Goal: Information Seeking & Learning: Learn about a topic

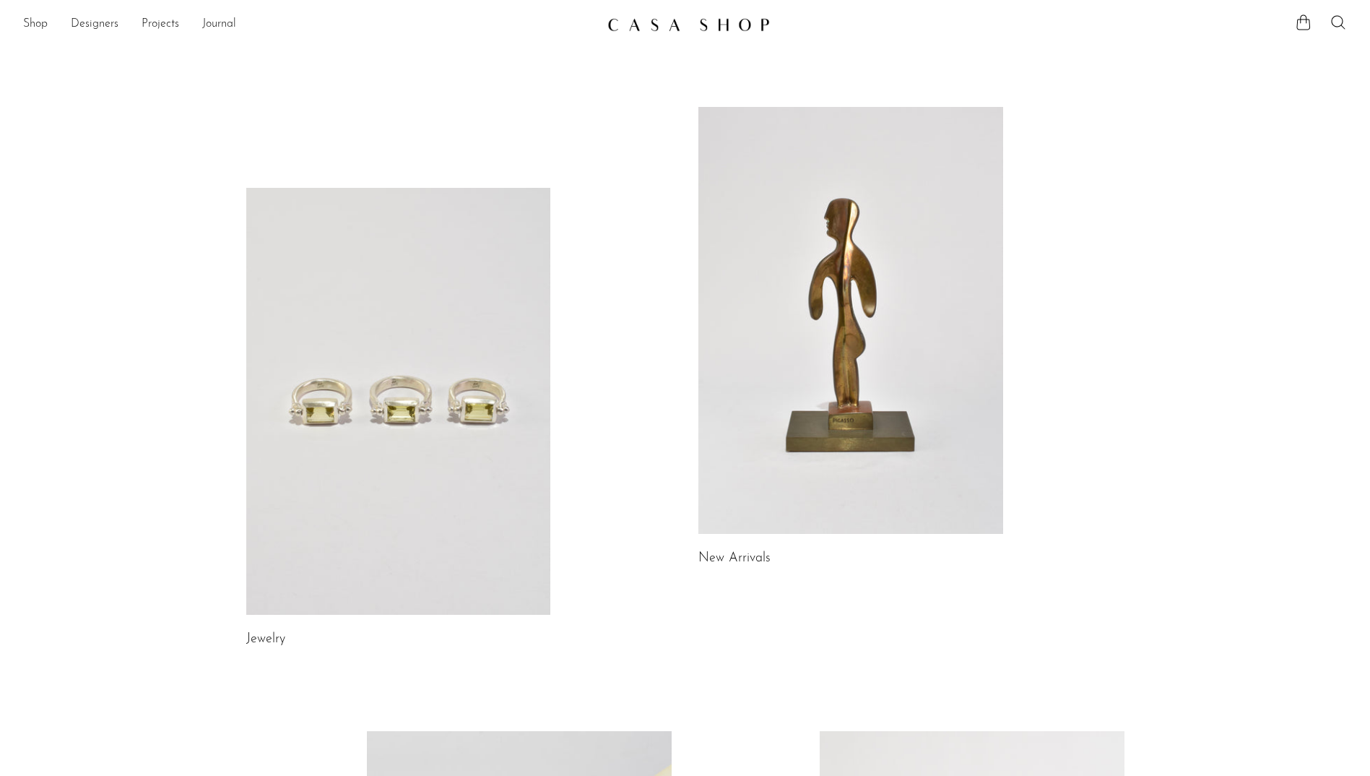
scroll to position [361, 0]
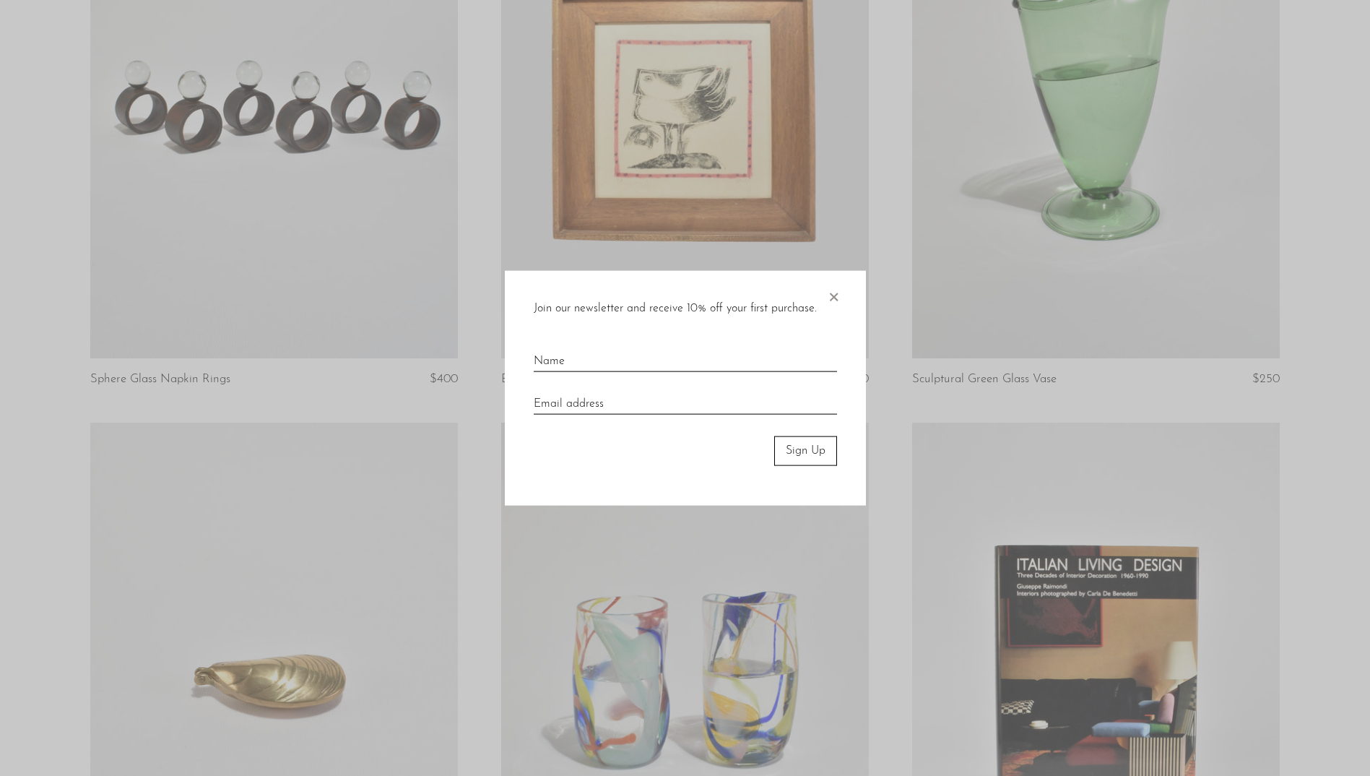
scroll to position [578, 0]
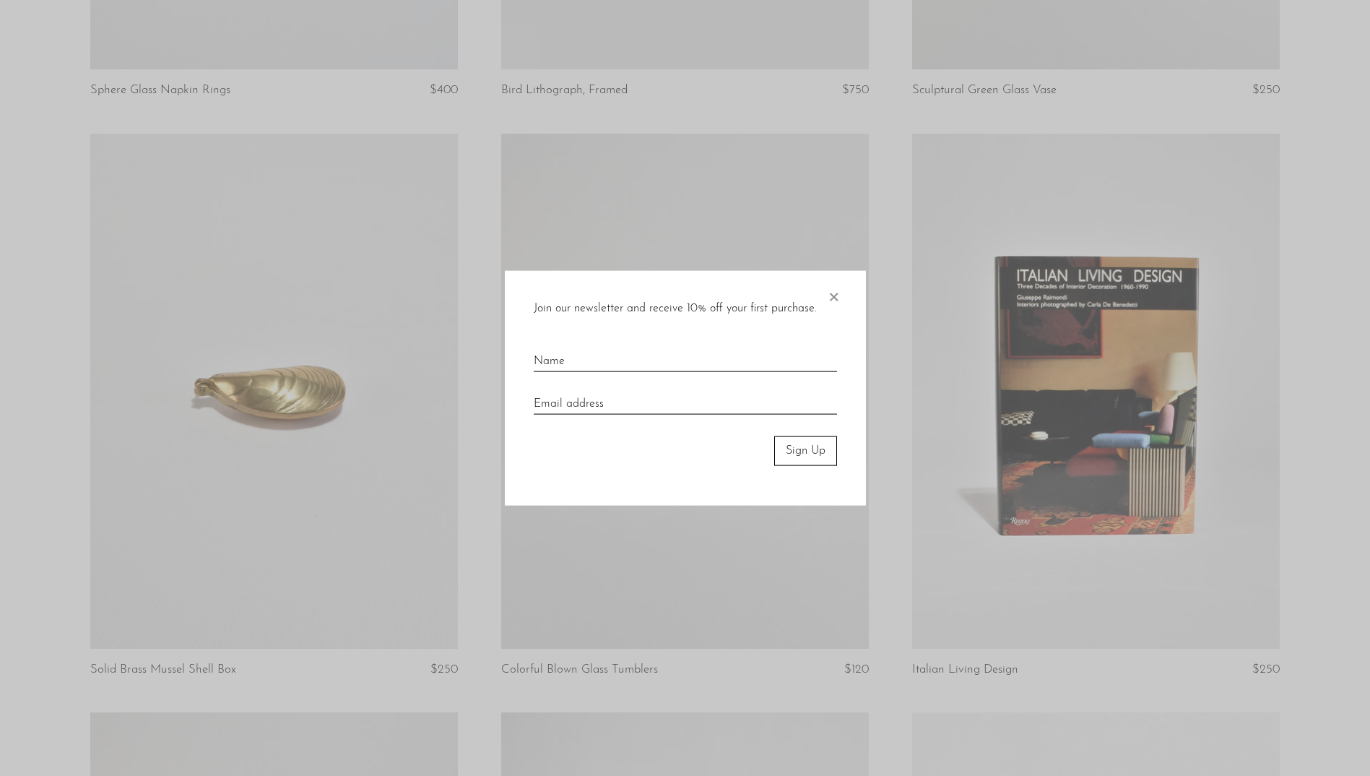
click at [826, 303] on span "×" at bounding box center [833, 294] width 14 height 46
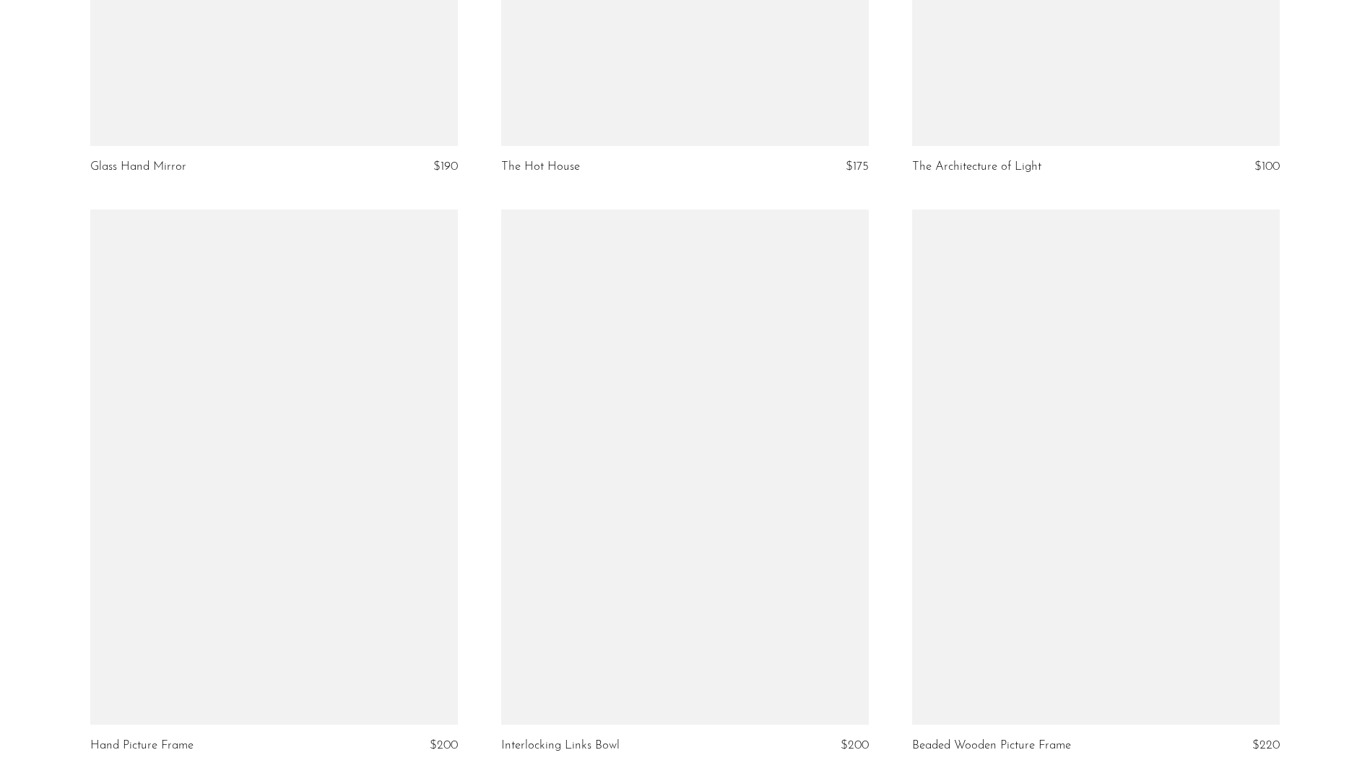
scroll to position [2962, 0]
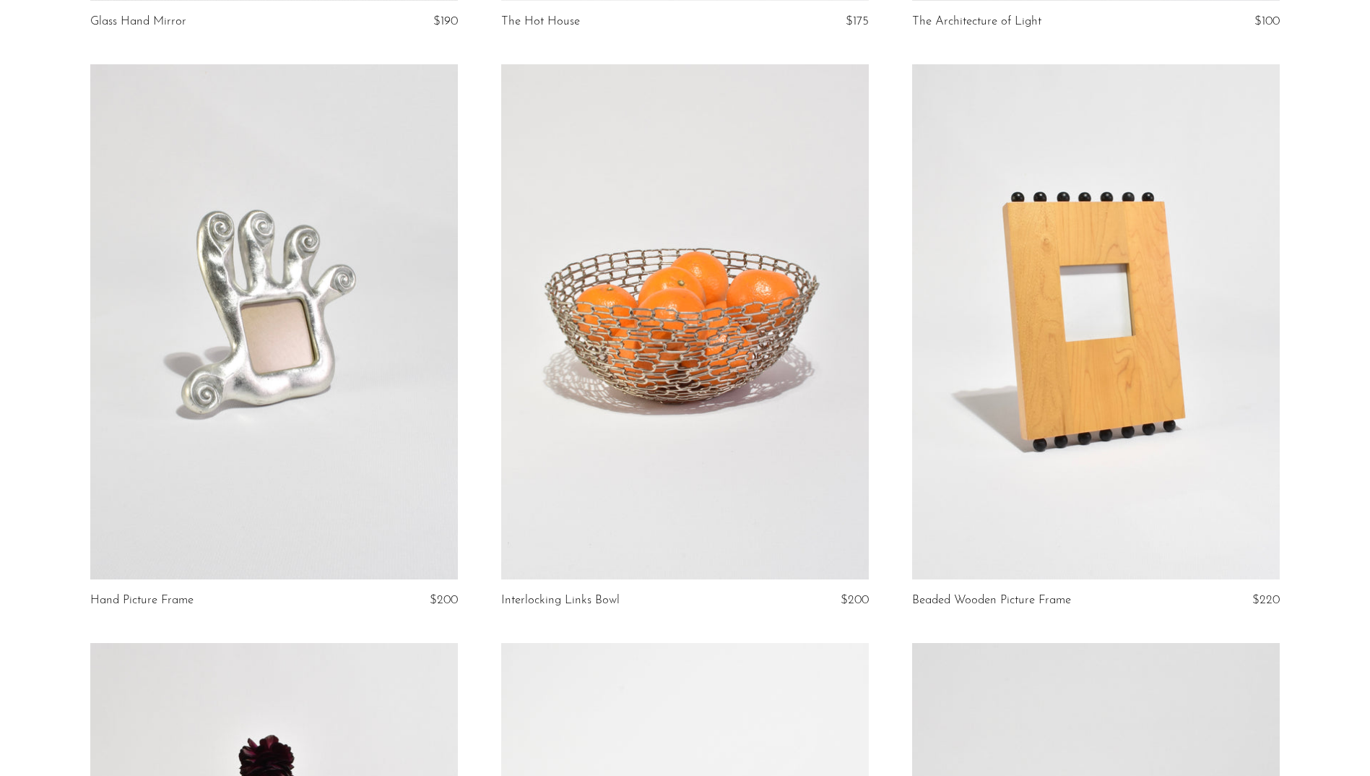
click at [273, 290] on link at bounding box center [274, 321] width 368 height 515
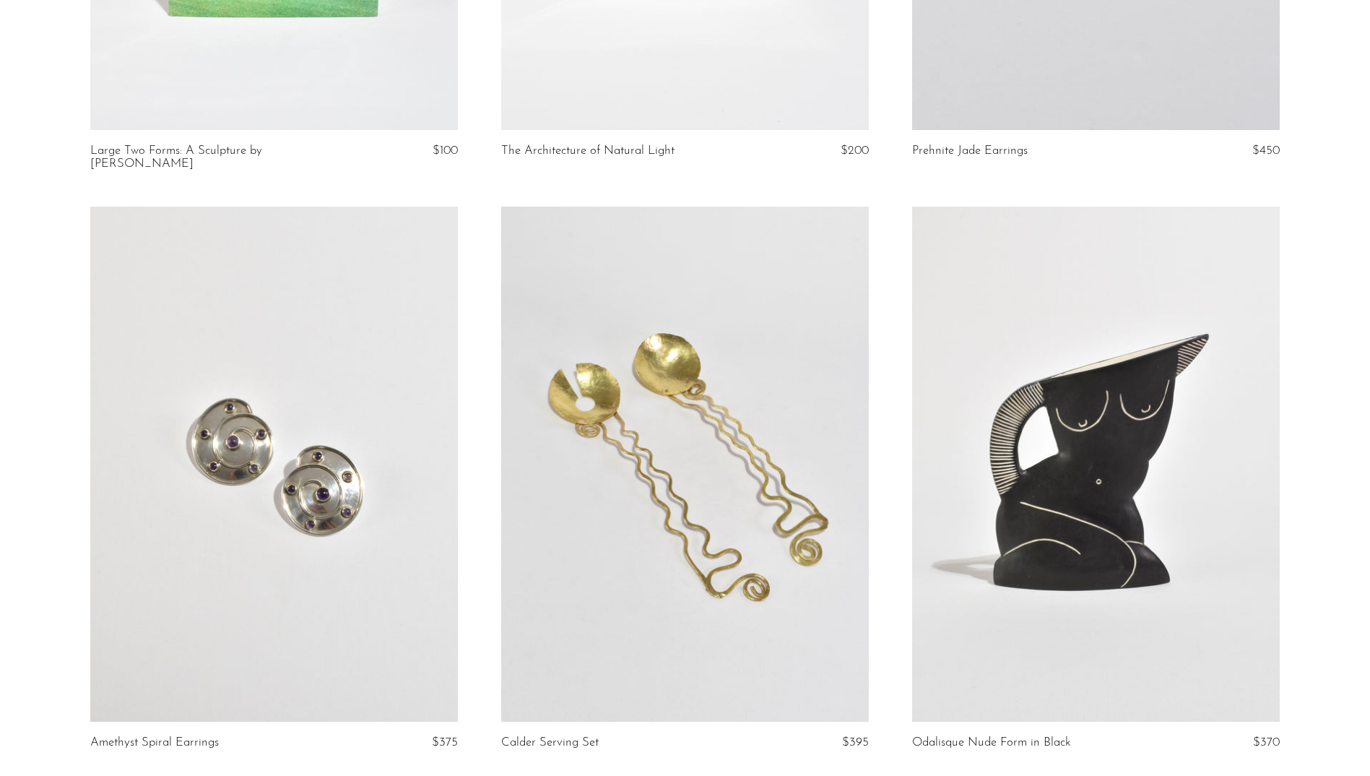
scroll to position [6501, 0]
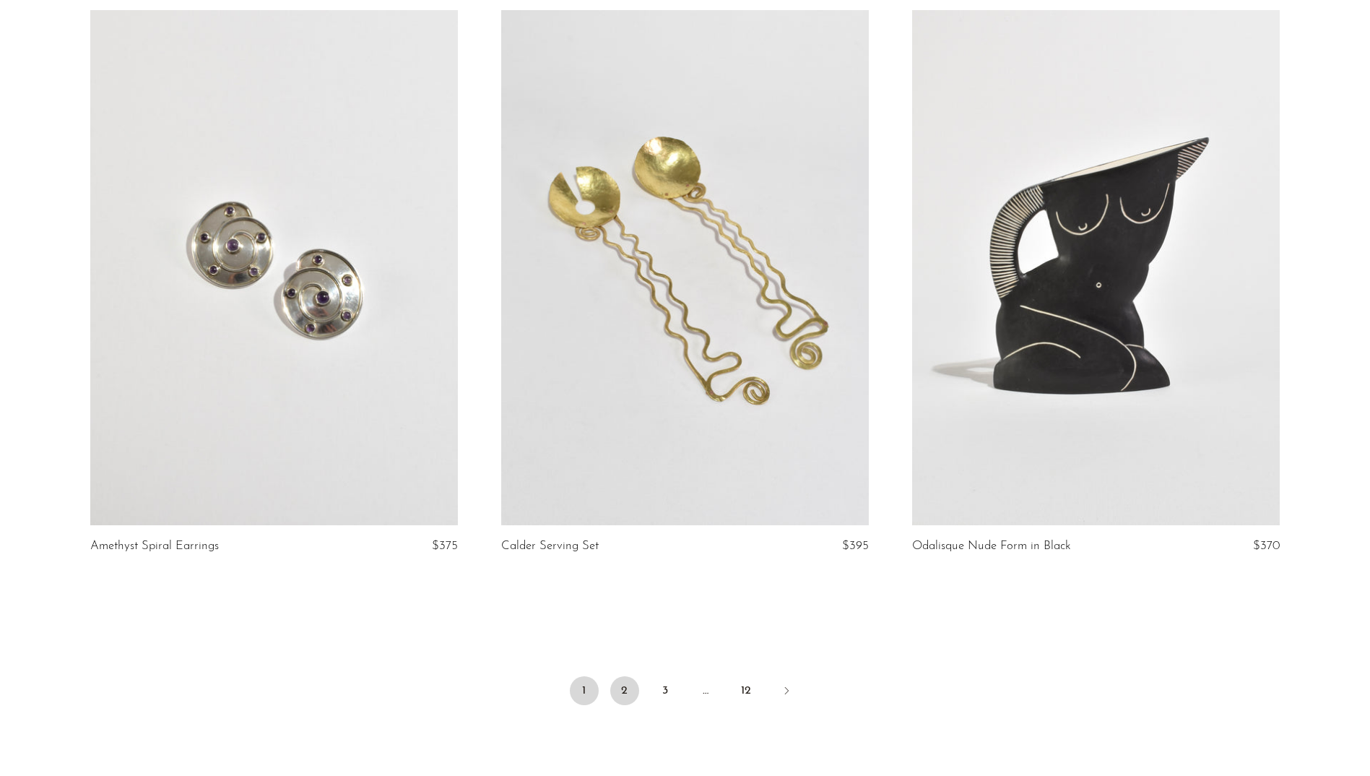
click at [635, 683] on link "2" at bounding box center [624, 690] width 29 height 29
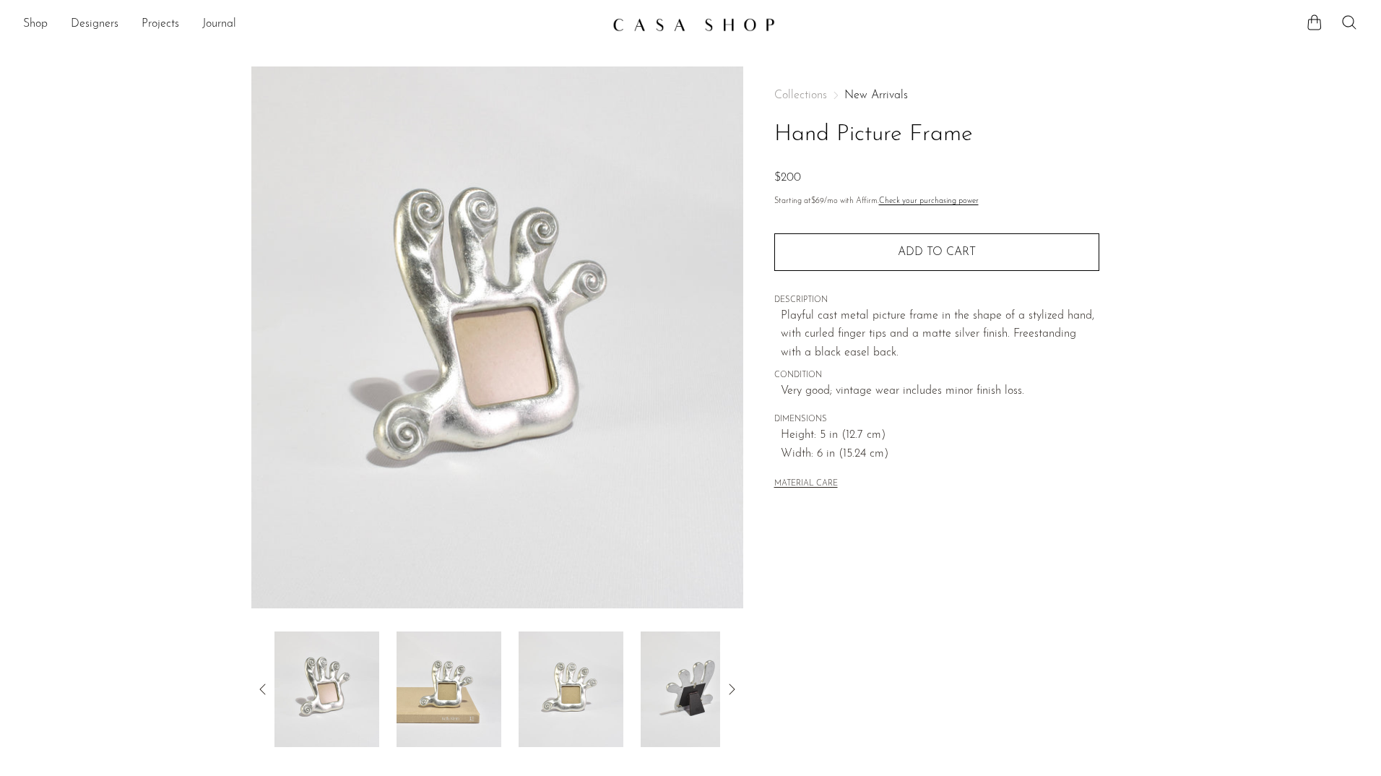
drag, startPoint x: 992, startPoint y: 138, endPoint x: 760, endPoint y: 126, distance: 232.9
click at [760, 126] on div "Collections New Arrivals Hand Picture Frame $200 Starting at $69 /mo with Affir…" at bounding box center [936, 406] width 386 height 680
drag, startPoint x: 760, startPoint y: 126, endPoint x: 814, endPoint y: 129, distance: 54.3
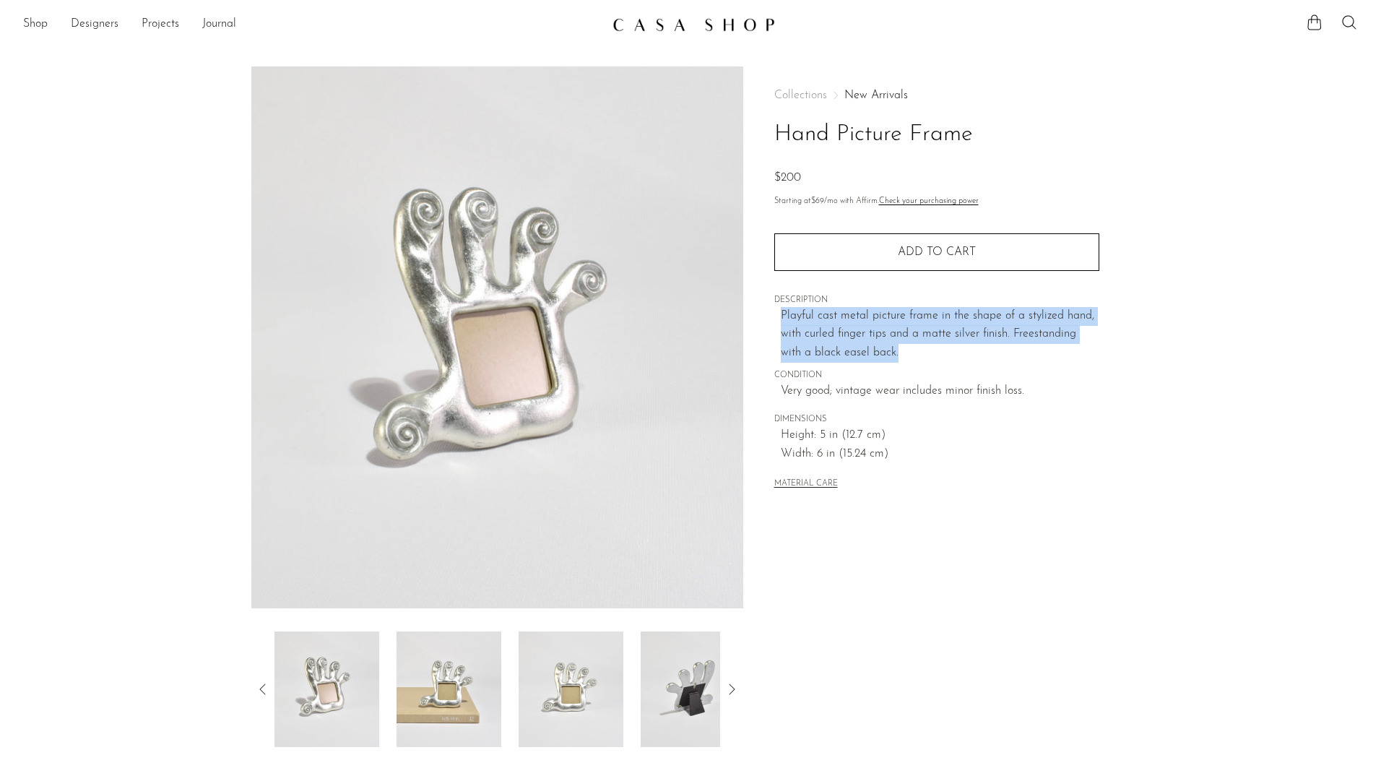
drag, startPoint x: 878, startPoint y: 352, endPoint x: 783, endPoint y: 313, distance: 102.3
click at [783, 313] on p "Playful cast metal picture frame in the shape of a stylized hand, with curled f…" at bounding box center [940, 335] width 319 height 56
drag, startPoint x: 783, startPoint y: 313, endPoint x: 794, endPoint y: 335, distance: 24.2
copy p "Playful cast metal picture frame in the shape of a stylized hand, with curled f…"
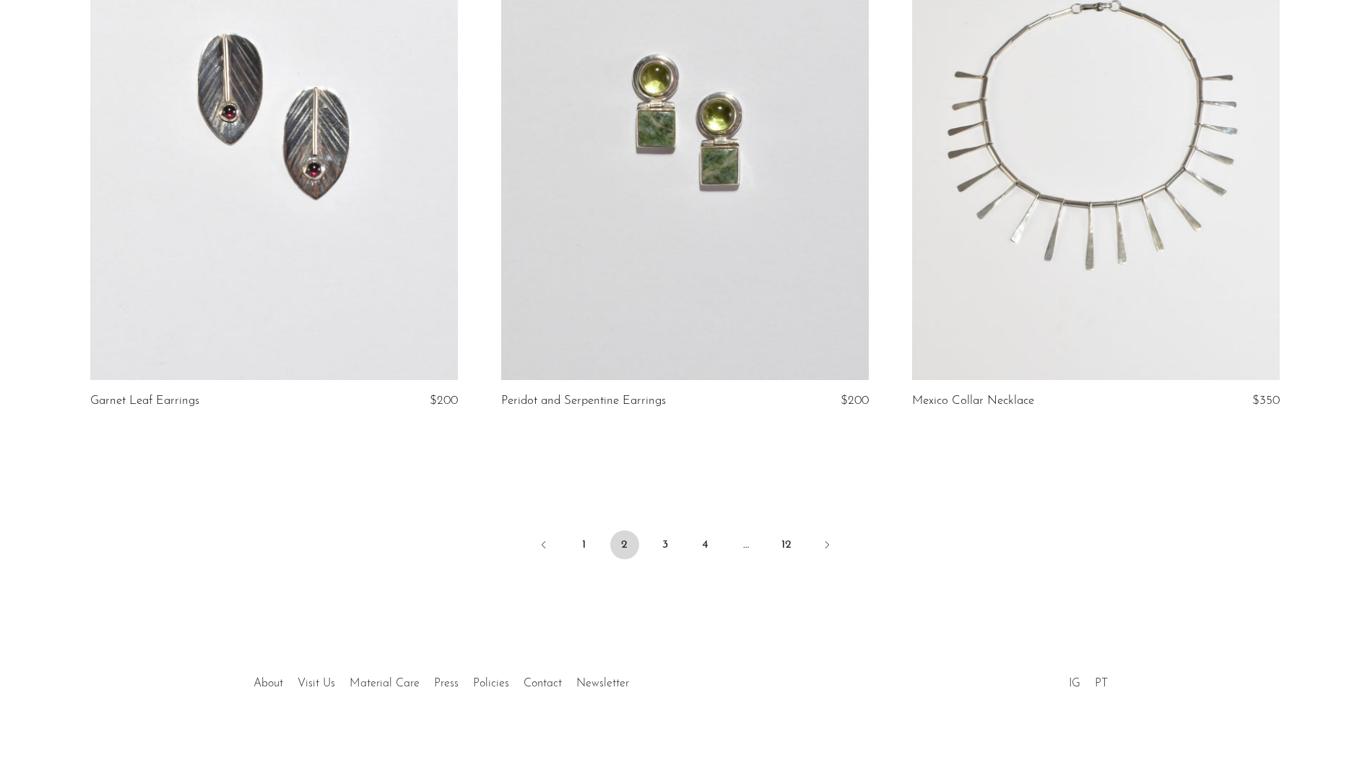
scroll to position [6637, 0]
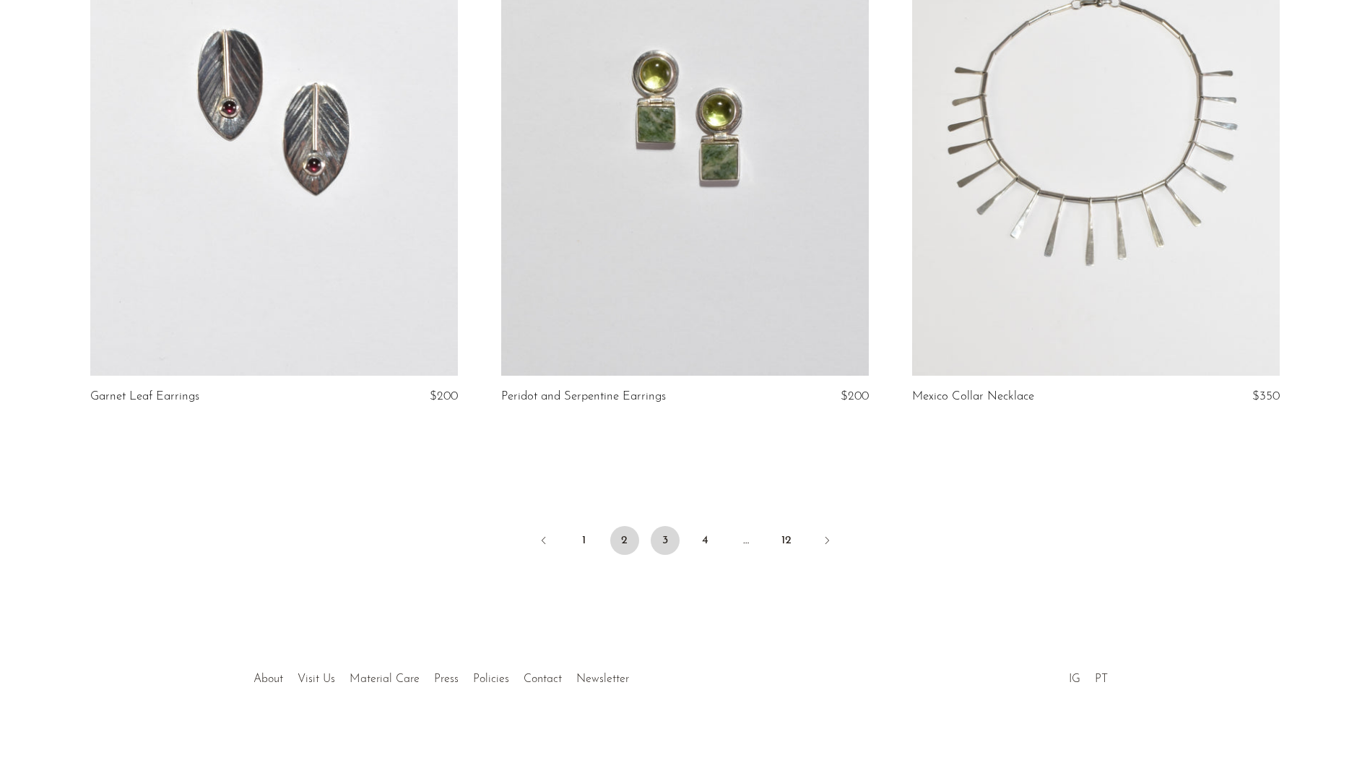
click at [662, 540] on link "3" at bounding box center [665, 540] width 29 height 29
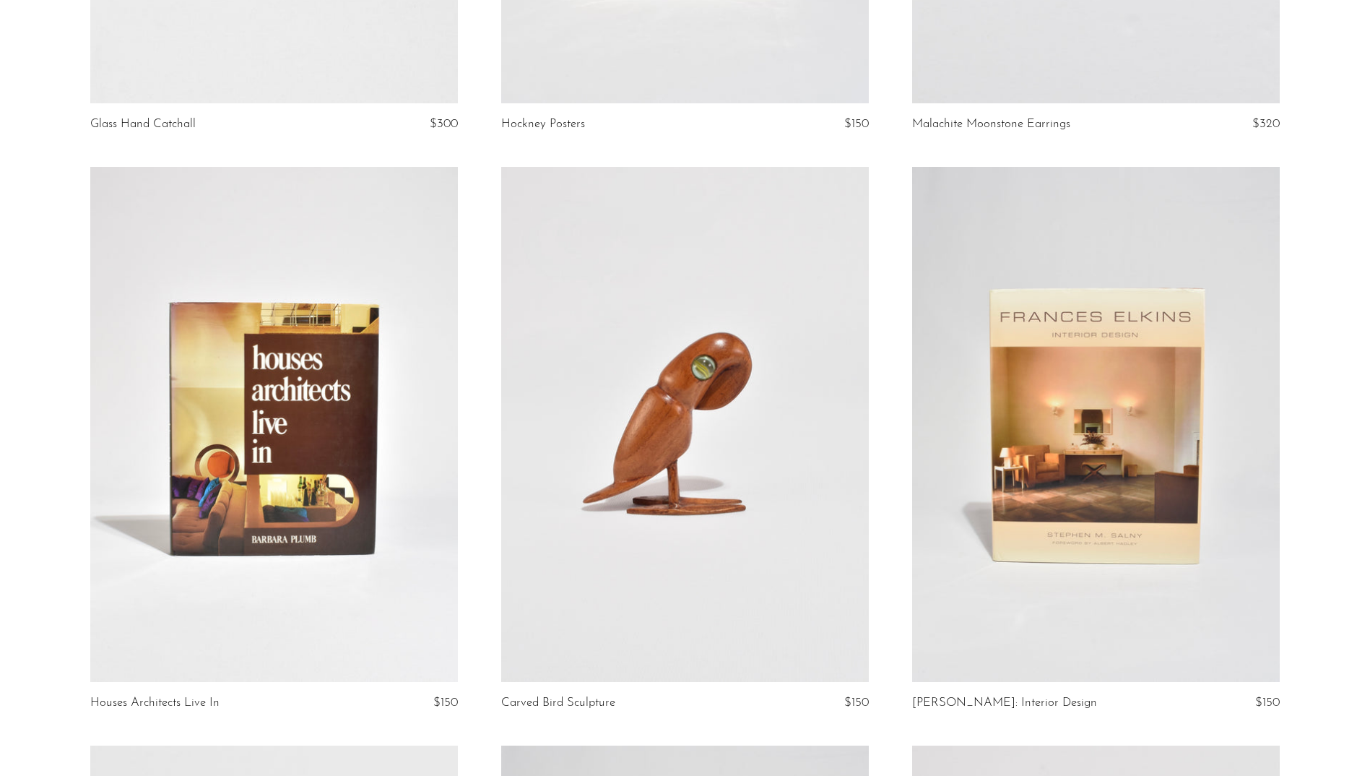
scroll to position [1734, 0]
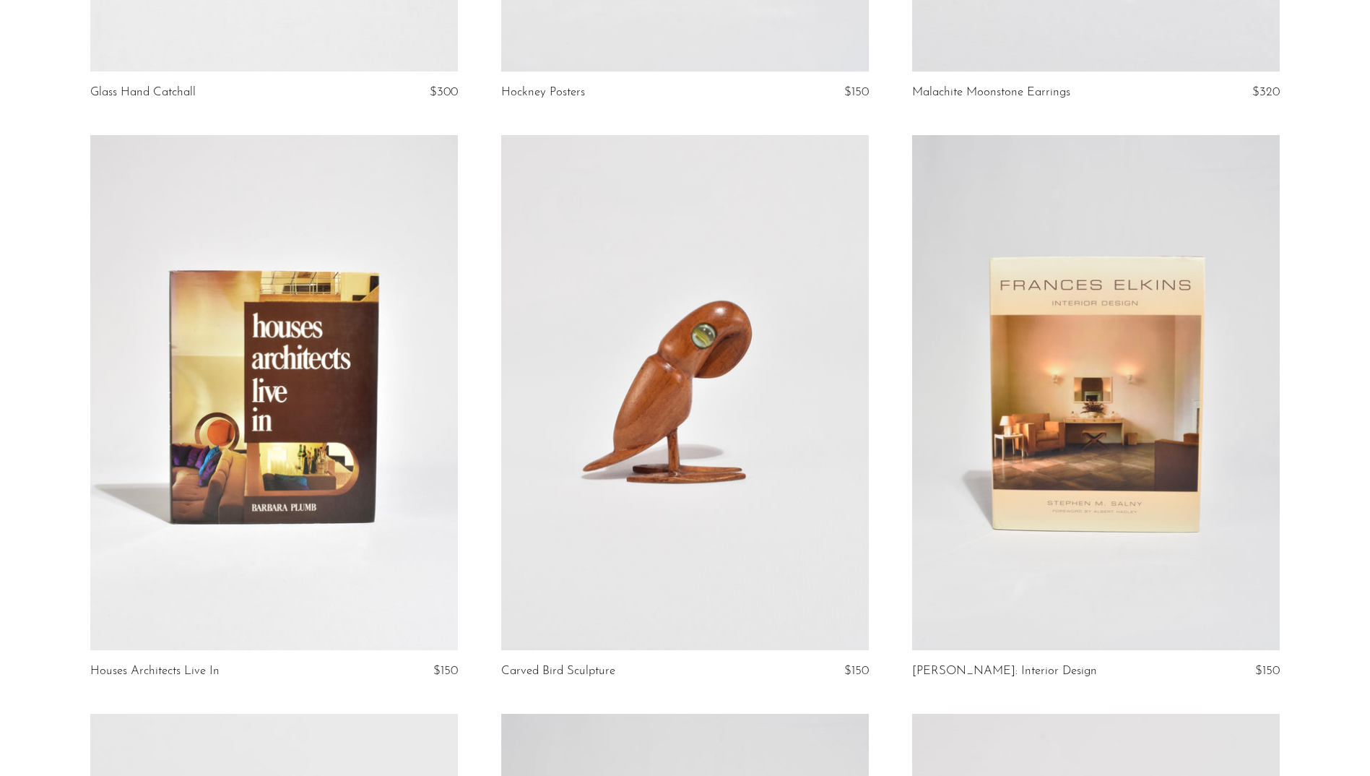
drag, startPoint x: 235, startPoint y: 669, endPoint x: 90, endPoint y: 672, distance: 145.2
click at [90, 672] on h2 "Houses Architects Live In" at bounding box center [218, 671] width 257 height 13
drag, startPoint x: 90, startPoint y: 672, endPoint x: 120, endPoint y: 669, distance: 30.6
copy link "Houses Architects Live In"
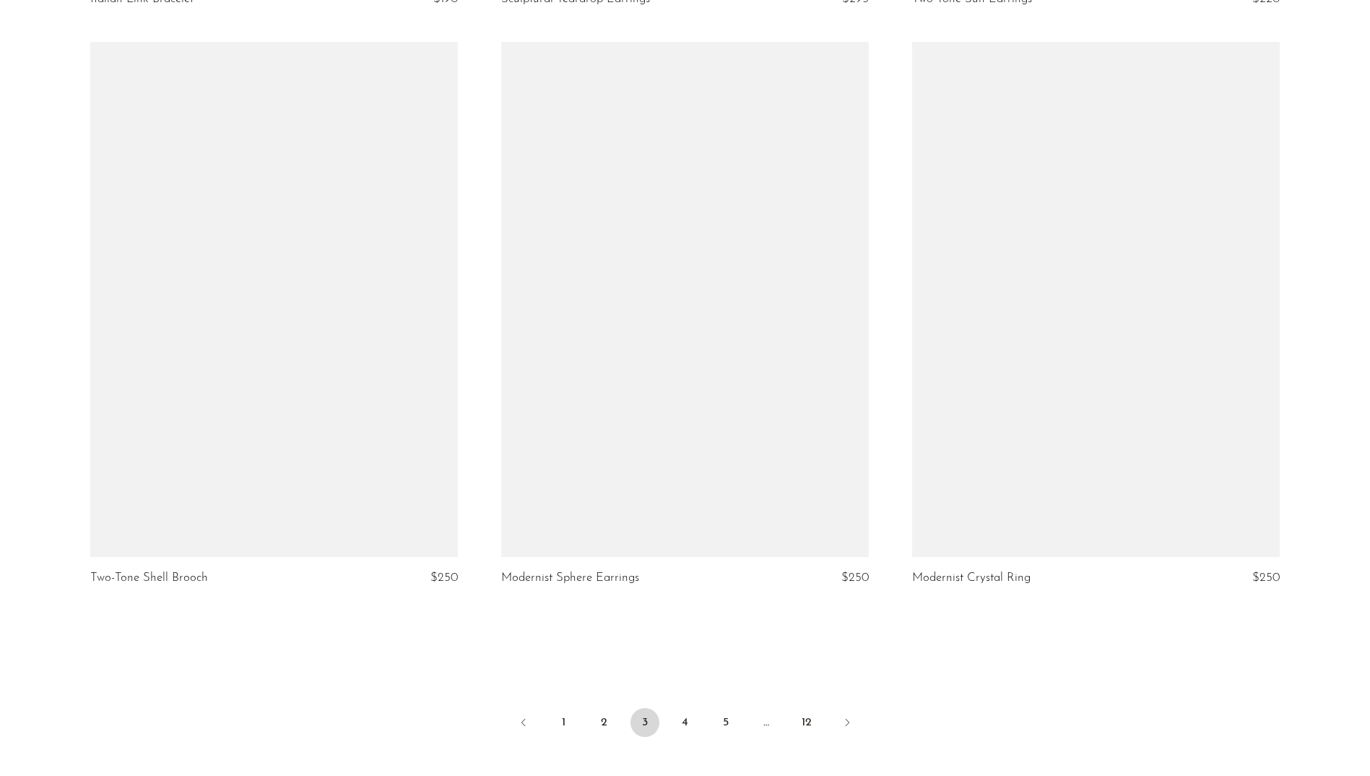
scroll to position [6501, 0]
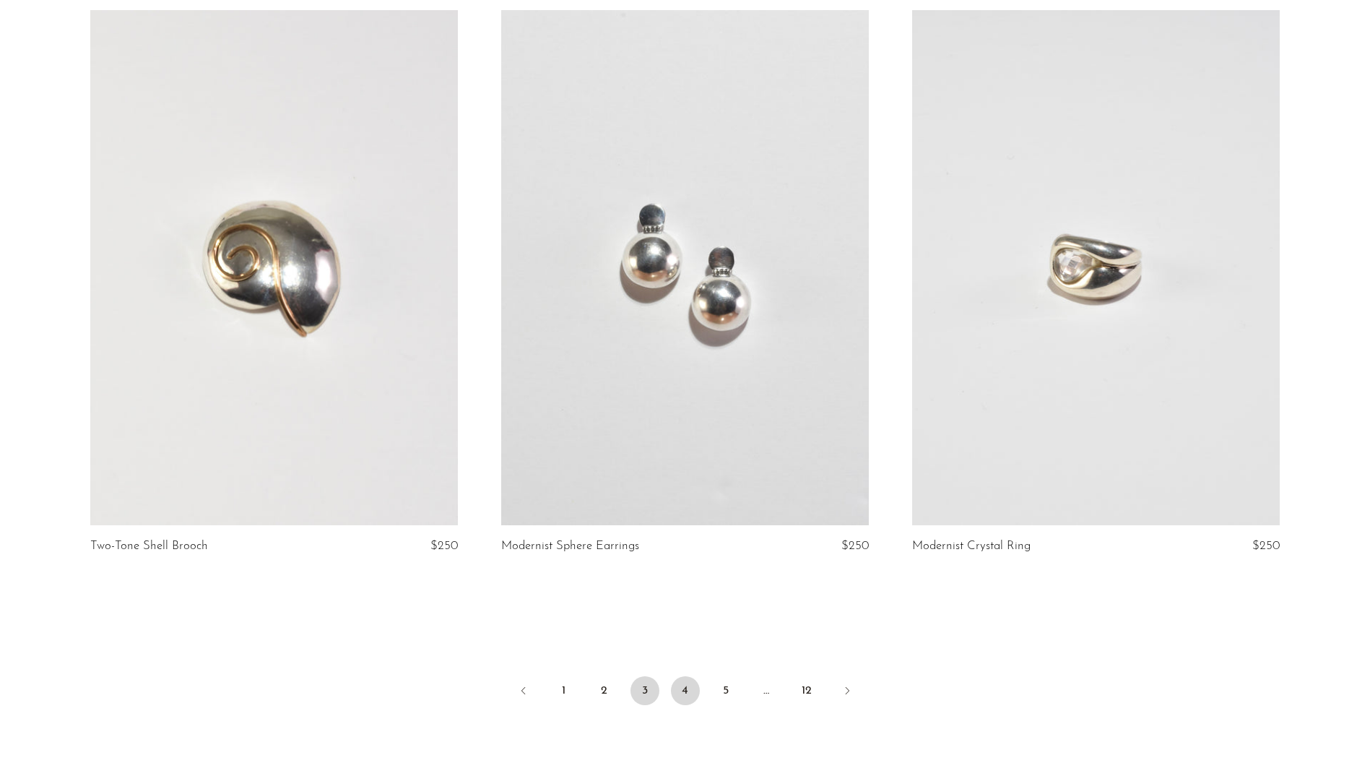
click at [681, 680] on link "4" at bounding box center [685, 690] width 29 height 29
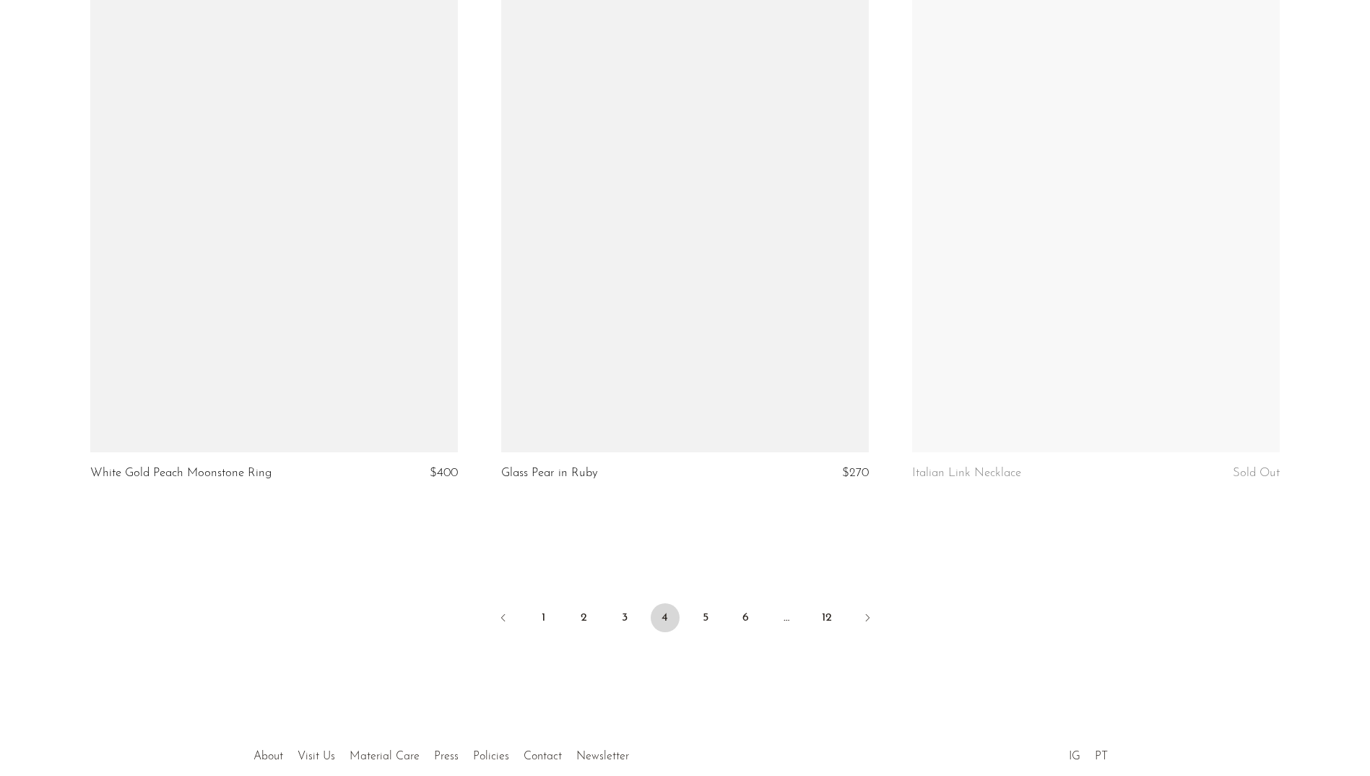
scroll to position [6637, 0]
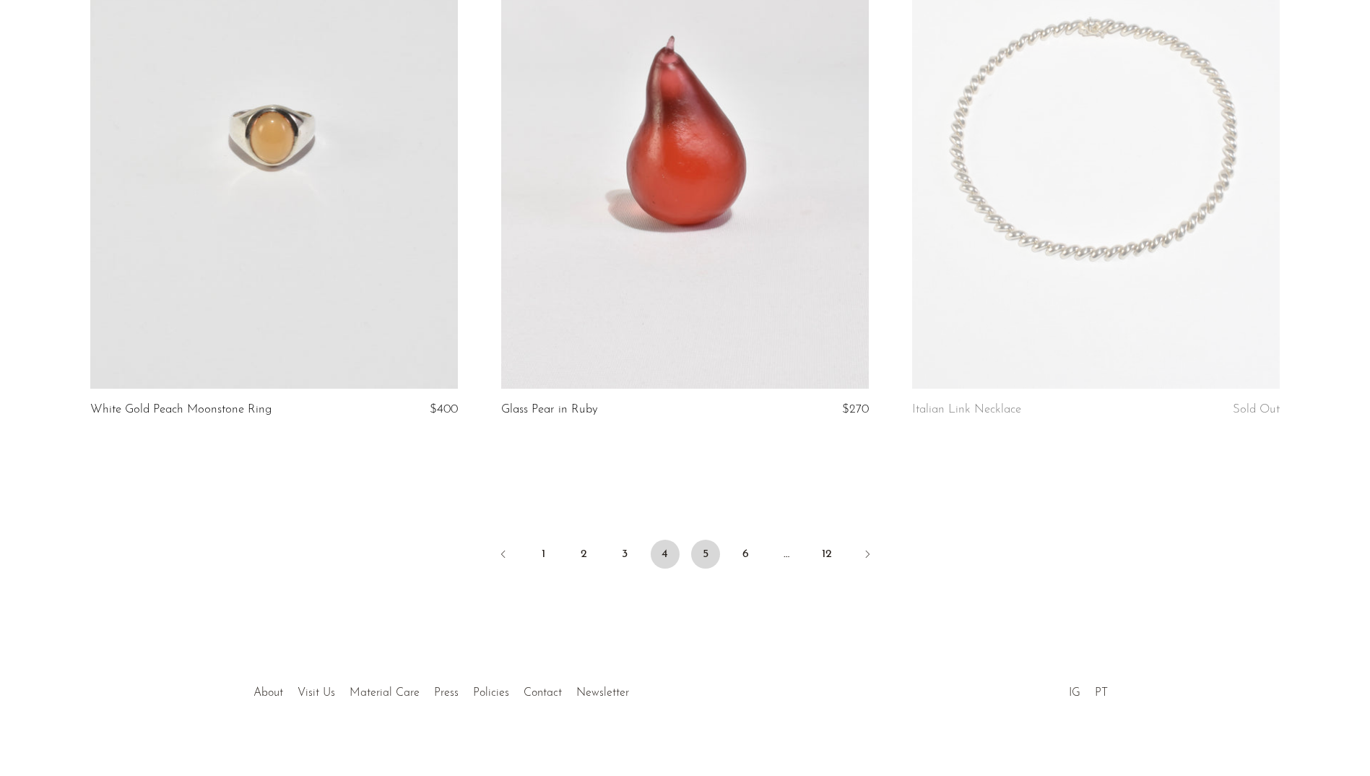
click at [711, 540] on link "5" at bounding box center [705, 554] width 29 height 29
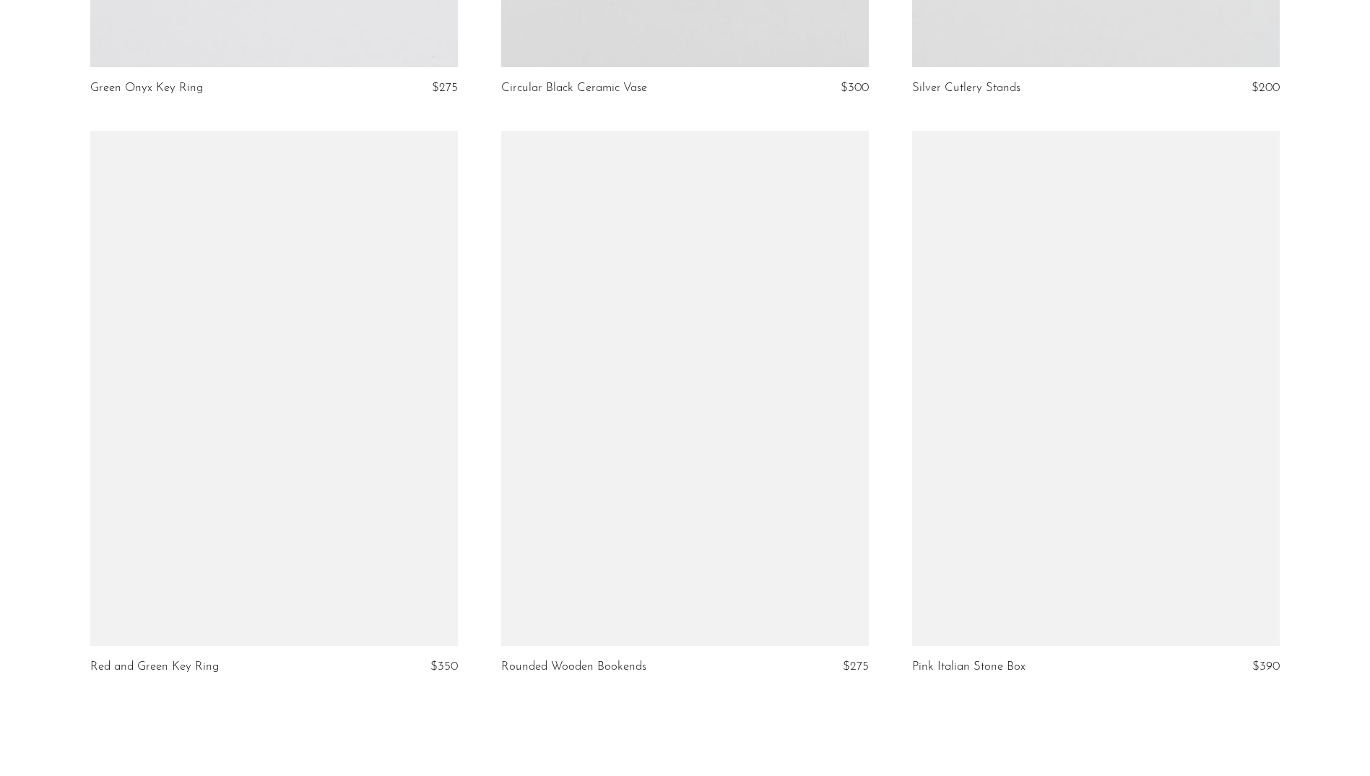
scroll to position [6637, 0]
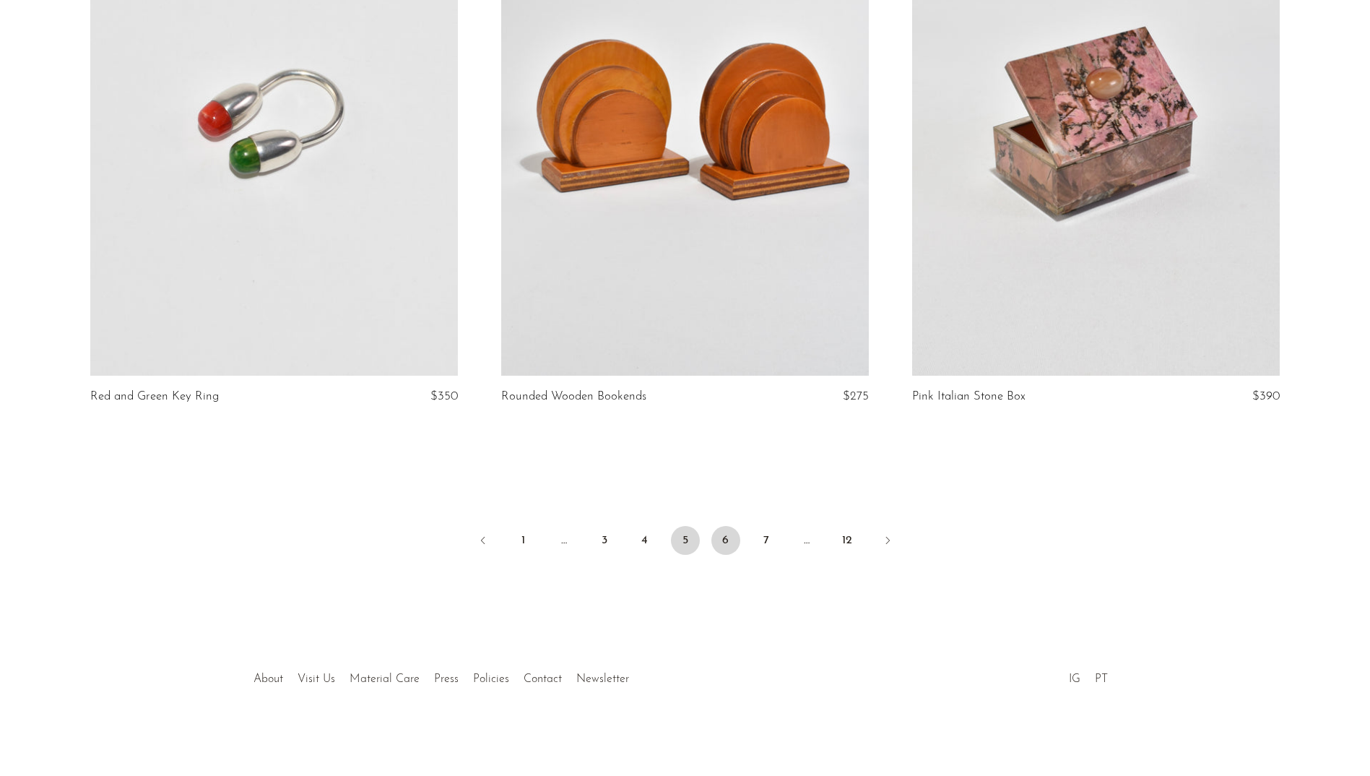
click at [727, 529] on link "6" at bounding box center [725, 540] width 29 height 29
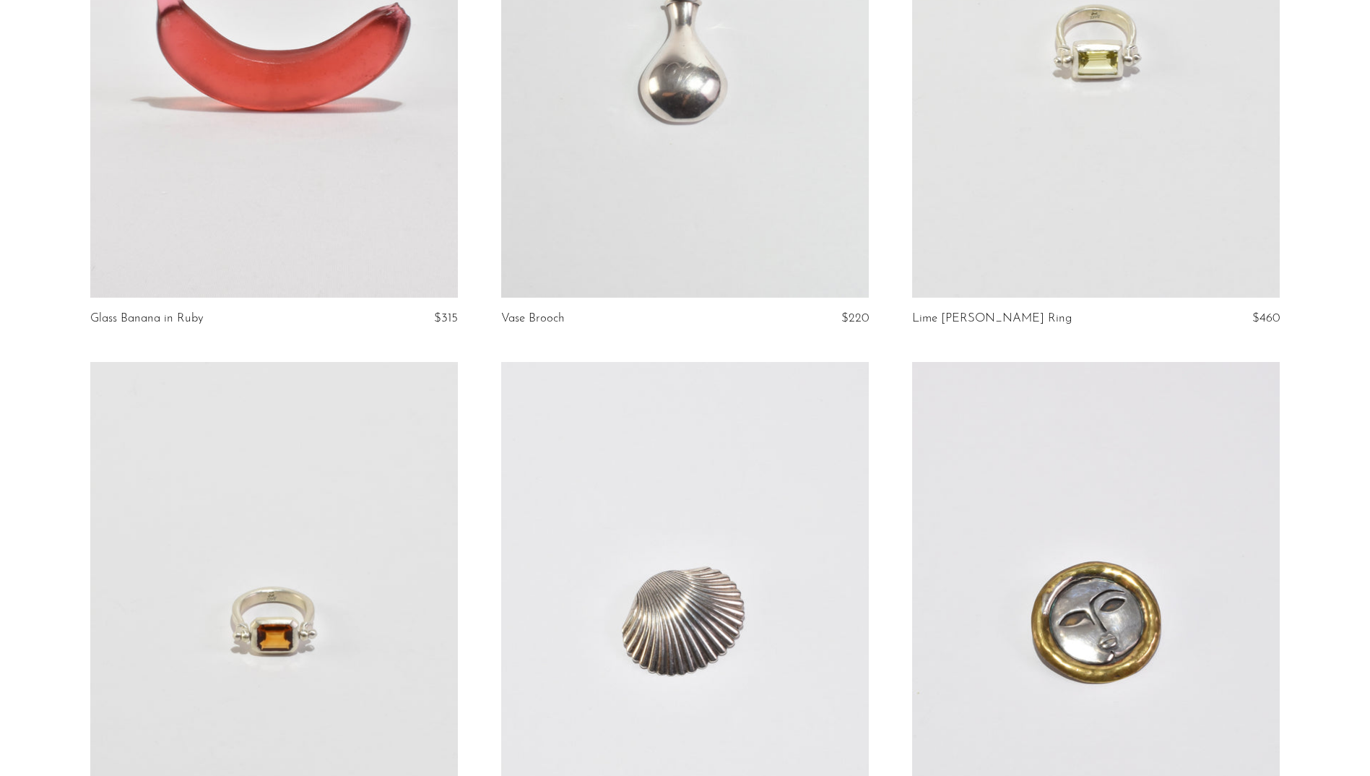
scroll to position [4551, 0]
